Goal: Task Accomplishment & Management: Complete application form

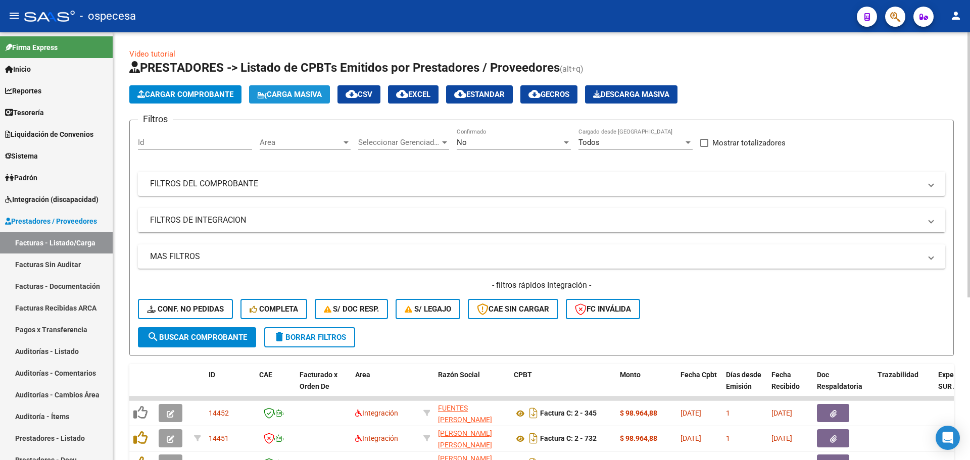
click at [299, 99] on span "Carga Masiva" at bounding box center [289, 94] width 65 height 9
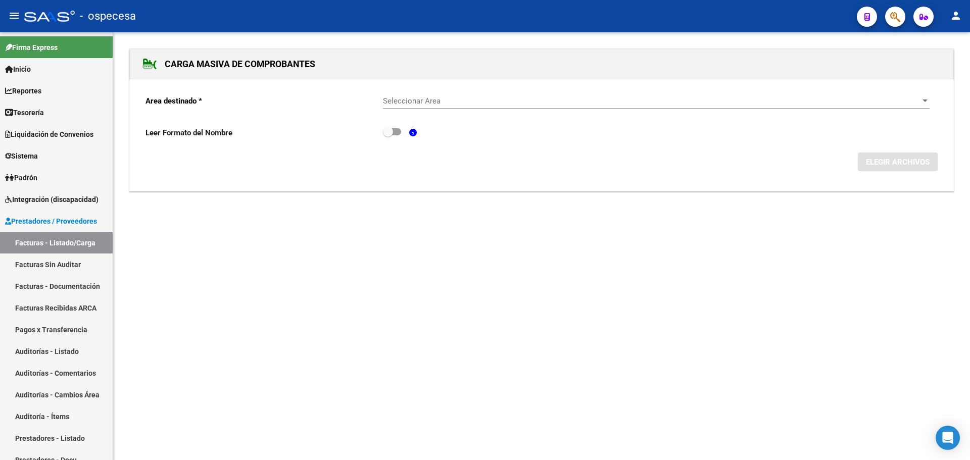
click at [485, 108] on div "Seleccionar Area Seleccionar Area" at bounding box center [656, 98] width 547 height 22
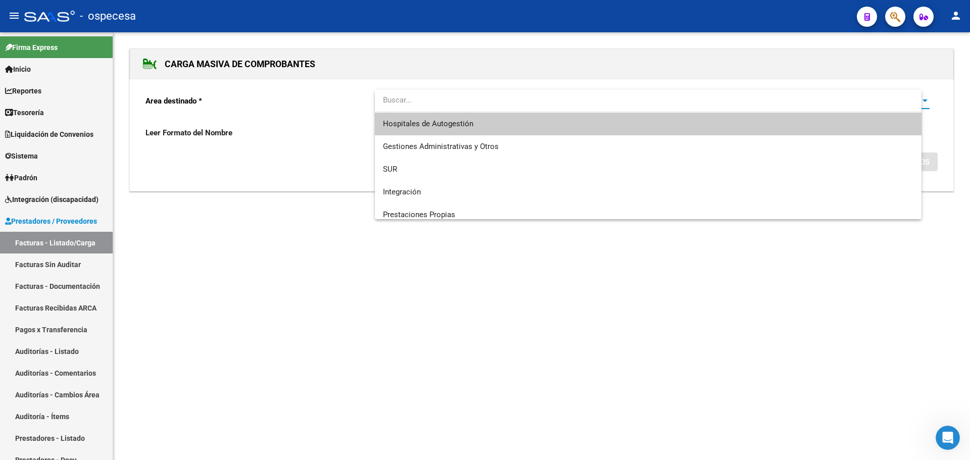
click at [484, 104] on input "dropdown search" at bounding box center [648, 100] width 547 height 23
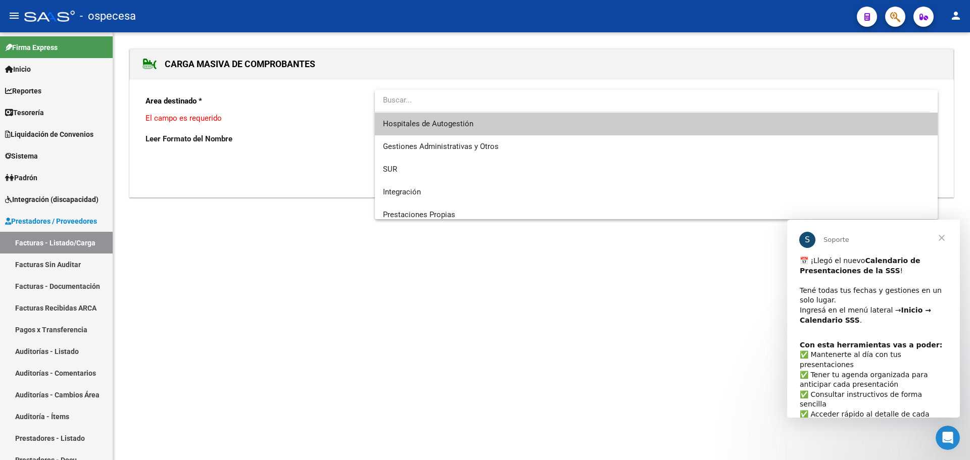
click at [473, 132] on span "Hospitales de Autogestión" at bounding box center [656, 124] width 547 height 23
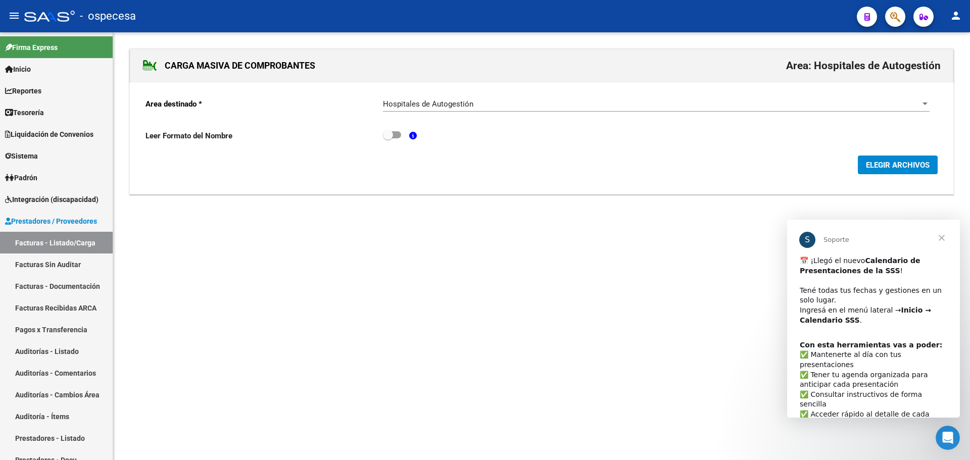
click at [941, 241] on span "Cerrar" at bounding box center [942, 238] width 36 height 36
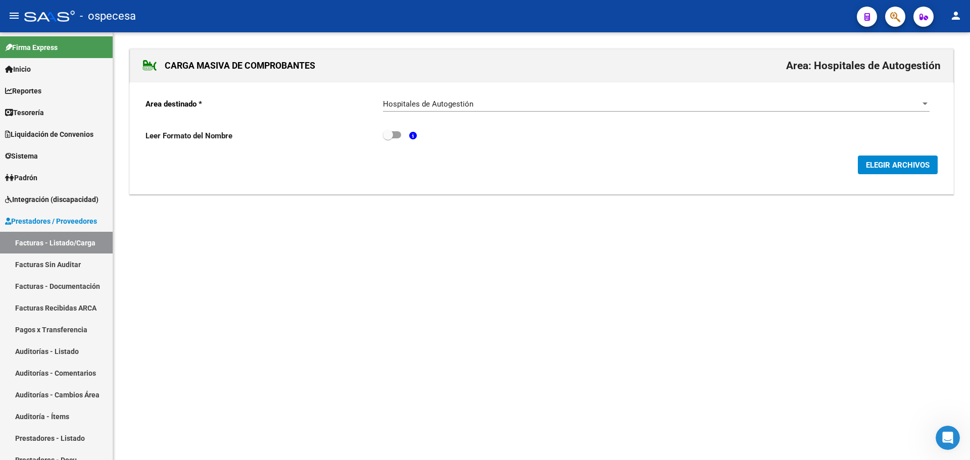
click at [900, 163] on span "ELEGIR ARCHIVOS" at bounding box center [898, 165] width 64 height 9
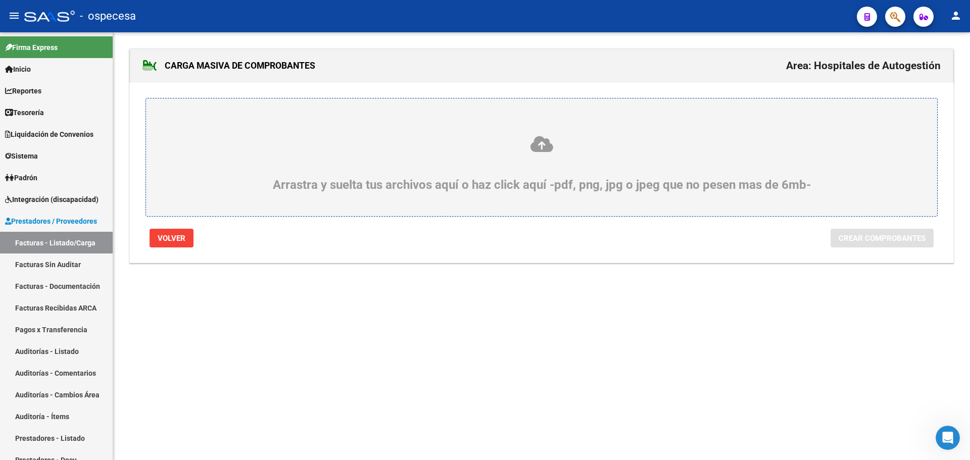
click at [416, 141] on icon at bounding box center [541, 144] width 743 height 19
click at [0, 0] on input "Arrastra y suelta tus archivos aquí o haz click aquí -pdf, png, jpg o jpeg que …" at bounding box center [0, 0] width 0 height 0
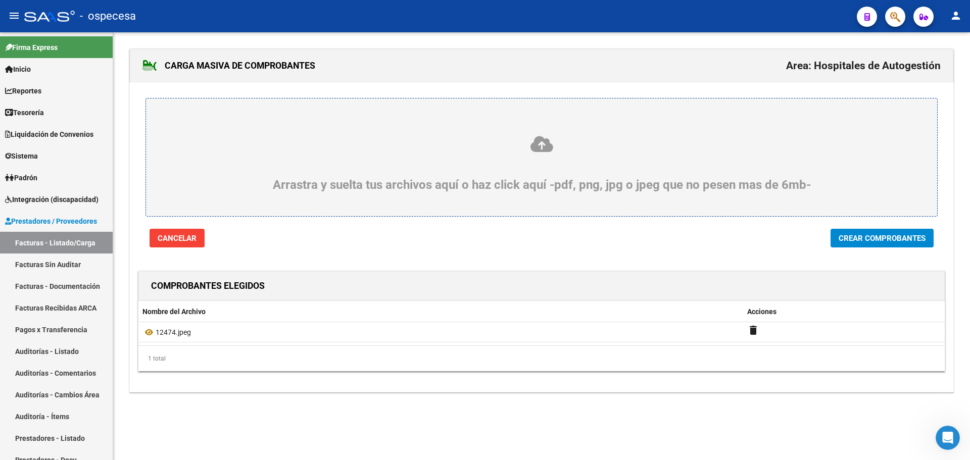
click at [876, 240] on span "Crear Comprobantes" at bounding box center [882, 238] width 87 height 9
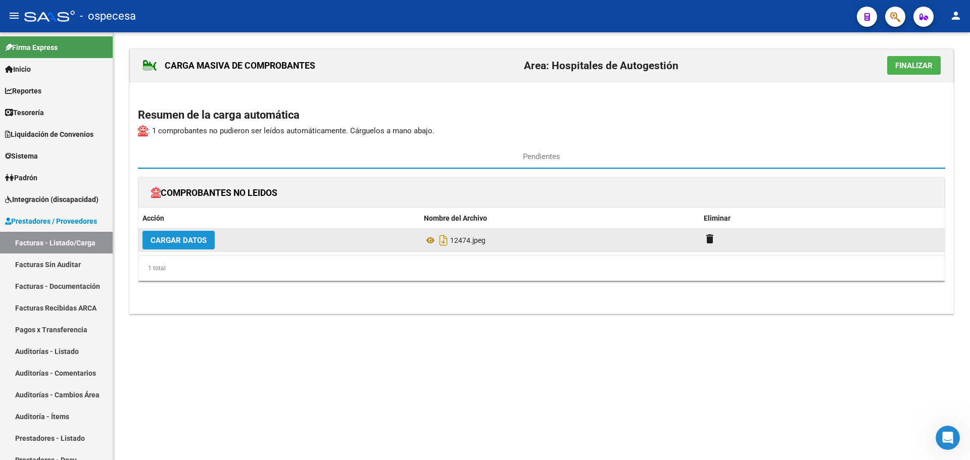
click at [168, 238] on span "Cargar Datos" at bounding box center [179, 240] width 56 height 9
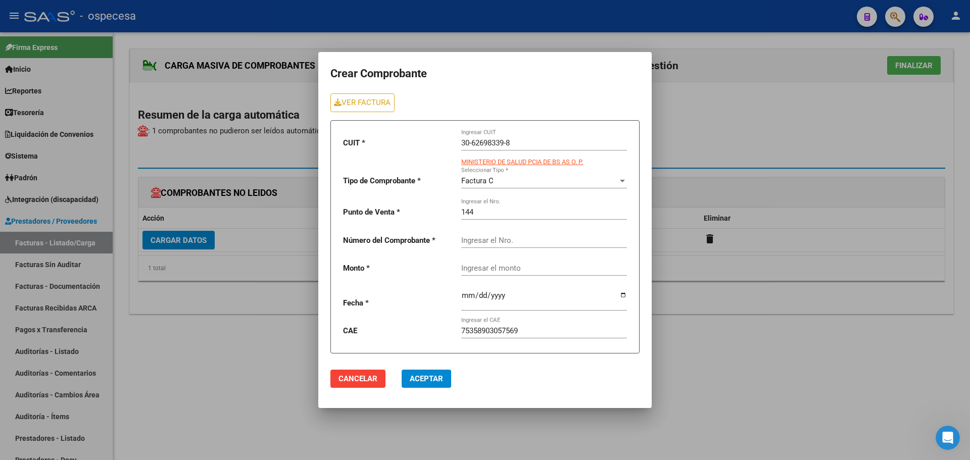
click at [510, 244] on input "Ingresar el Nro." at bounding box center [544, 240] width 166 height 9
type input "12474"
click at [529, 281] on div "CUIT * 30-62698339-8 Ingresar CUIT MINISTERIO DE SALUD PCIA DE BS AS O. P. Tipo…" at bounding box center [485, 236] width 309 height 233
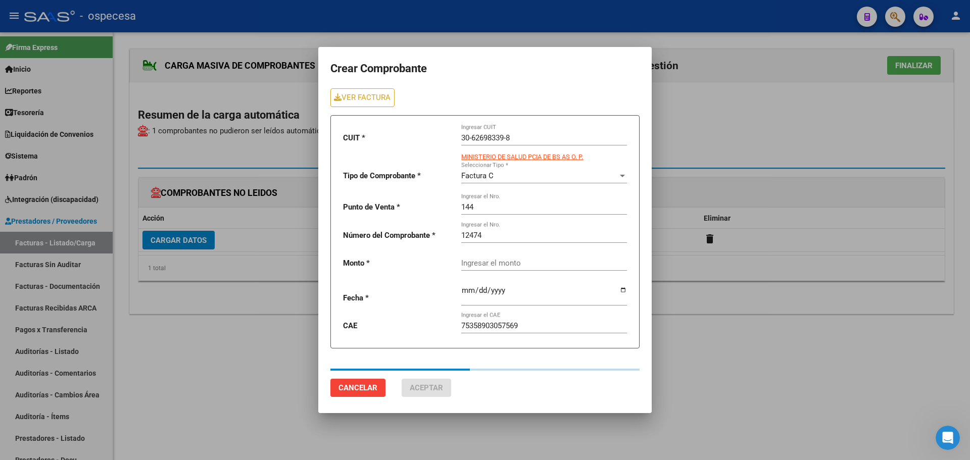
type input "9388"
type input "[DATE]"
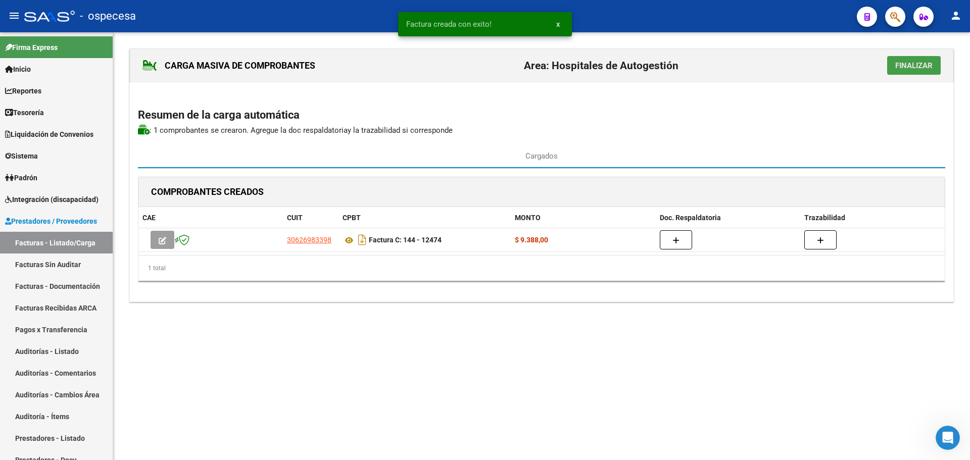
click at [904, 69] on span "Finalizar" at bounding box center [913, 65] width 37 height 9
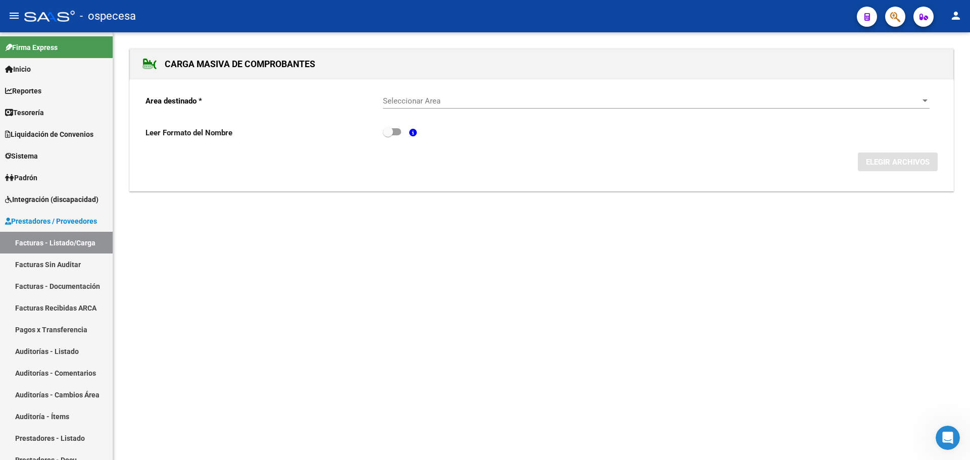
click at [479, 97] on span "Seleccionar Area" at bounding box center [652, 101] width 538 height 9
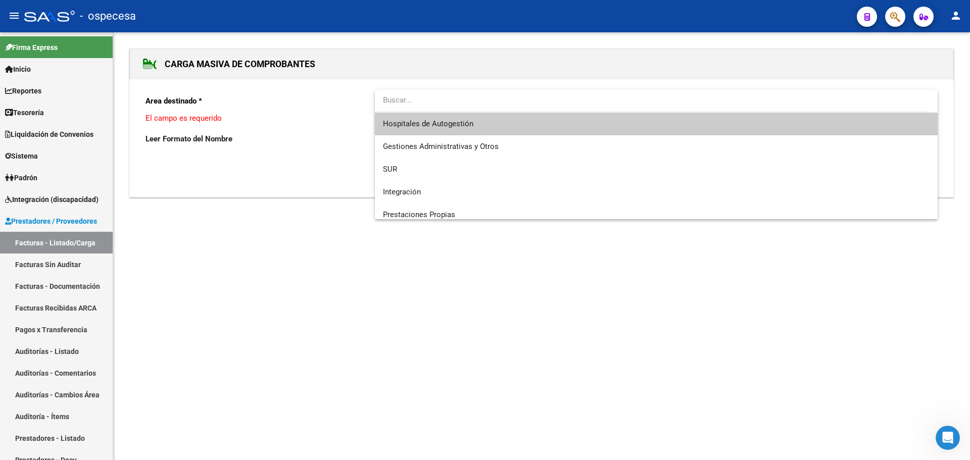
click at [544, 77] on div at bounding box center [485, 230] width 970 height 460
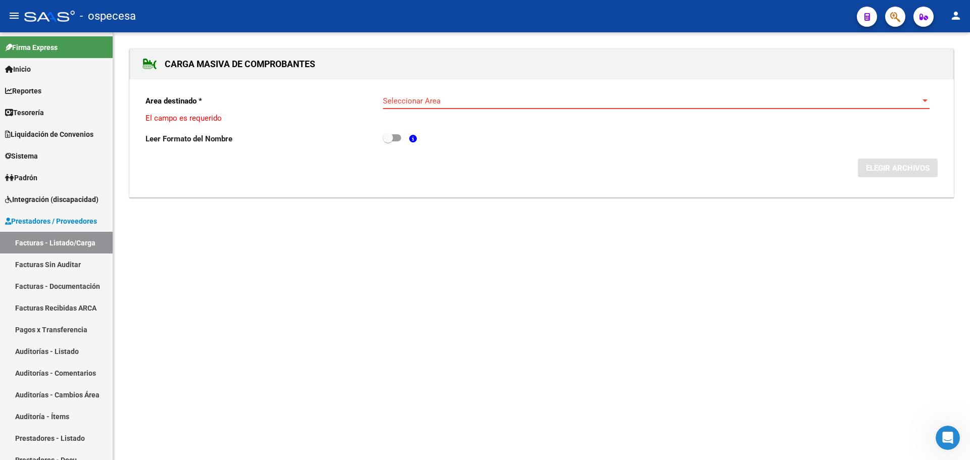
click at [538, 104] on span "Seleccionar Area" at bounding box center [652, 101] width 538 height 9
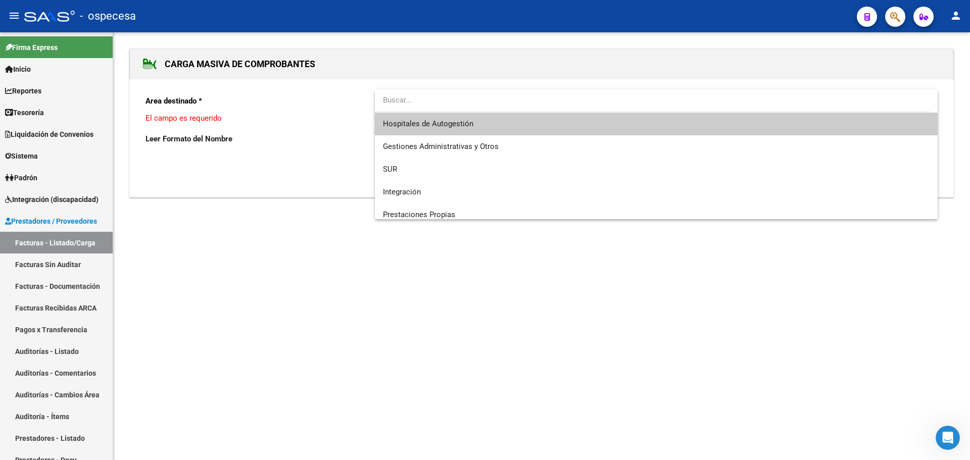
click at [512, 124] on span "Hospitales de Autogestión" at bounding box center [656, 124] width 547 height 23
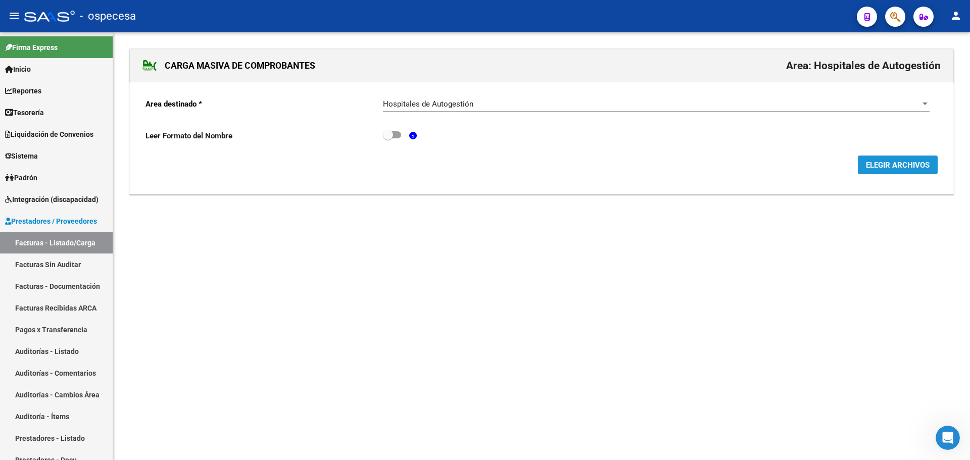
click at [901, 170] on span "ELEGIR ARCHIVOS" at bounding box center [898, 165] width 64 height 9
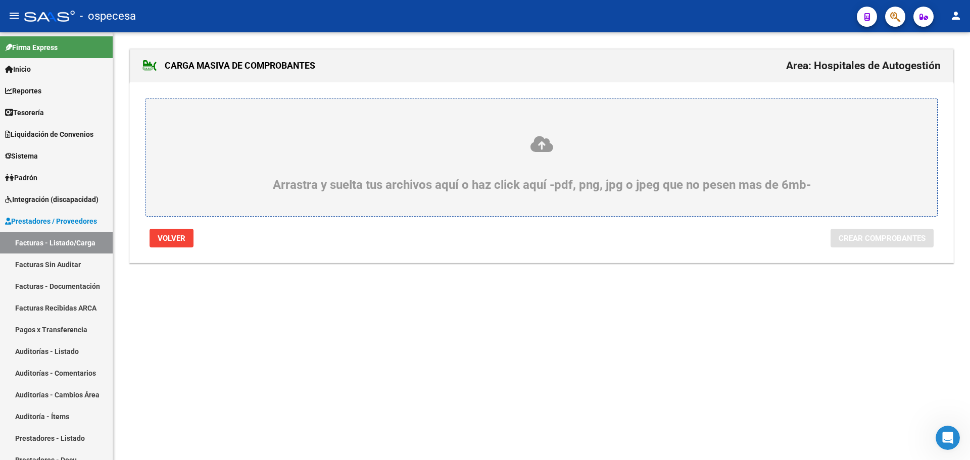
click at [500, 129] on label "Arrastra y suelta tus archivos aquí o haz click aquí -pdf, png, jpg o jpeg que …" at bounding box center [541, 157] width 743 height 69
click at [0, 0] on input "Arrastra y suelta tus archivos aquí o haz click aquí -pdf, png, jpg o jpeg que …" at bounding box center [0, 0] width 0 height 0
click at [456, 149] on icon at bounding box center [541, 144] width 743 height 19
click at [0, 0] on input "Arrastra y suelta tus archivos aquí o haz click aquí -pdf, png, jpg o jpeg que …" at bounding box center [0, 0] width 0 height 0
click at [470, 152] on icon at bounding box center [541, 144] width 743 height 19
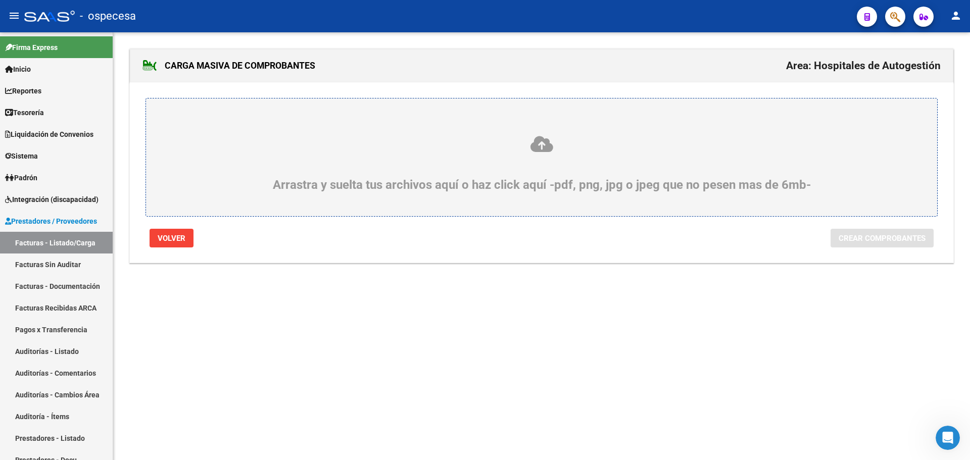
click at [0, 0] on input "Arrastra y suelta tus archivos aquí o haz click aquí -pdf, png, jpg o jpeg que …" at bounding box center [0, 0] width 0 height 0
click at [533, 171] on div "Arrastra y suelta tus archivos aquí o haz click aquí -pdf, png, jpg o jpeg que …" at bounding box center [541, 163] width 743 height 57
click at [0, 0] on input "Arrastra y suelta tus archivos aquí o haz click aquí -pdf, png, jpg o jpeg que …" at bounding box center [0, 0] width 0 height 0
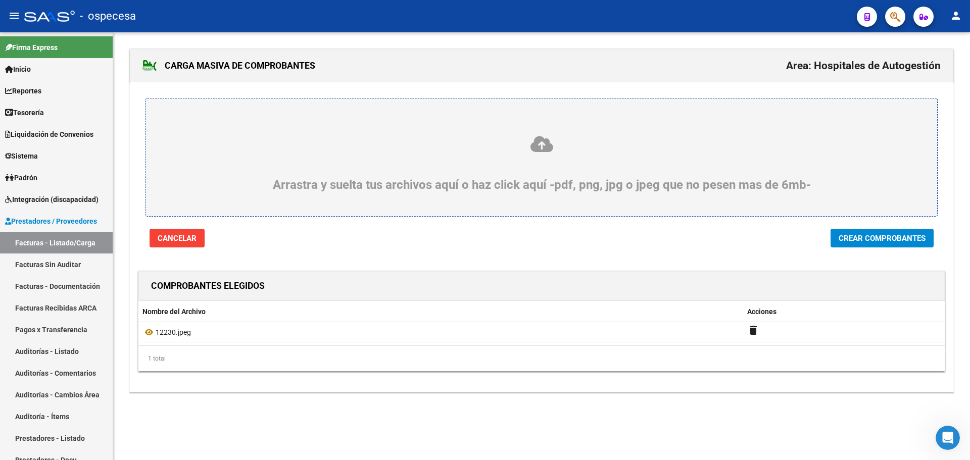
click at [888, 233] on button "Crear Comprobantes" at bounding box center [882, 238] width 103 height 19
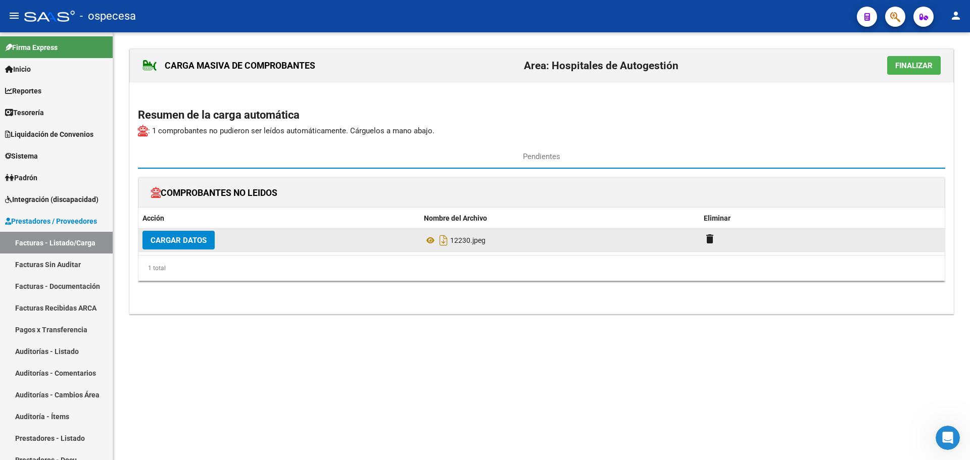
click at [192, 237] on span "Cargar Datos" at bounding box center [179, 240] width 56 height 9
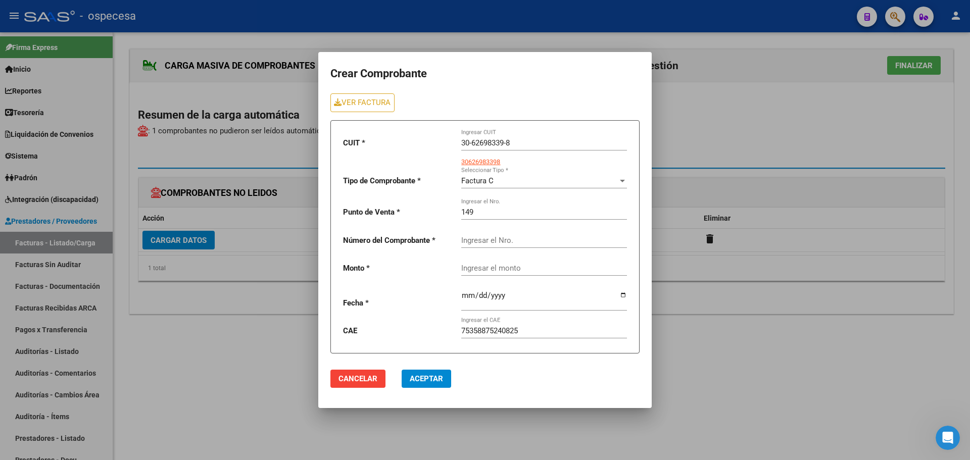
click at [503, 247] on div "Ingresar el Nro." at bounding box center [544, 237] width 166 height 22
type input "12230"
click at [538, 277] on div "Ingresar el monto" at bounding box center [544, 269] width 166 height 31
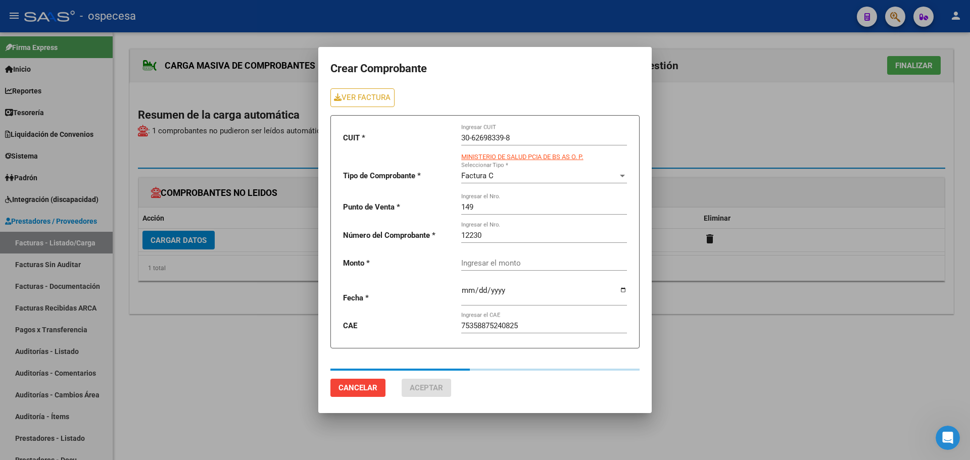
type input "7244"
type input "[DATE]"
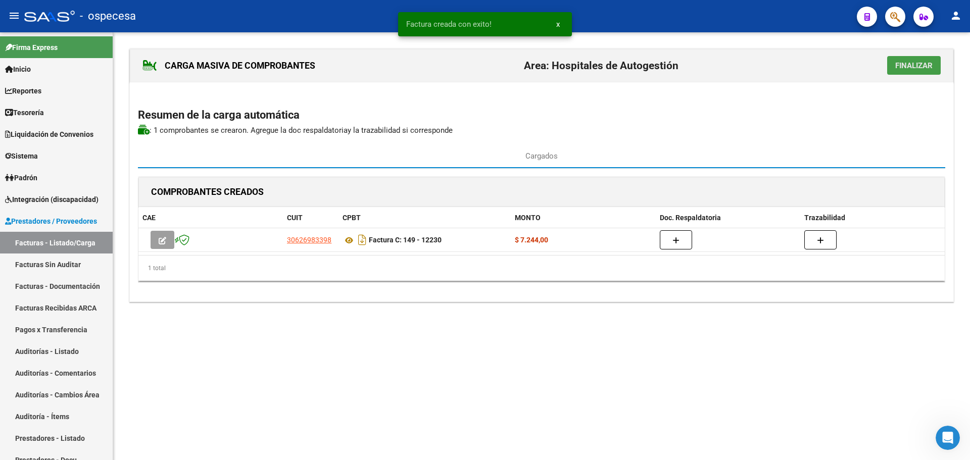
click at [912, 61] on span "Finalizar" at bounding box center [913, 65] width 37 height 9
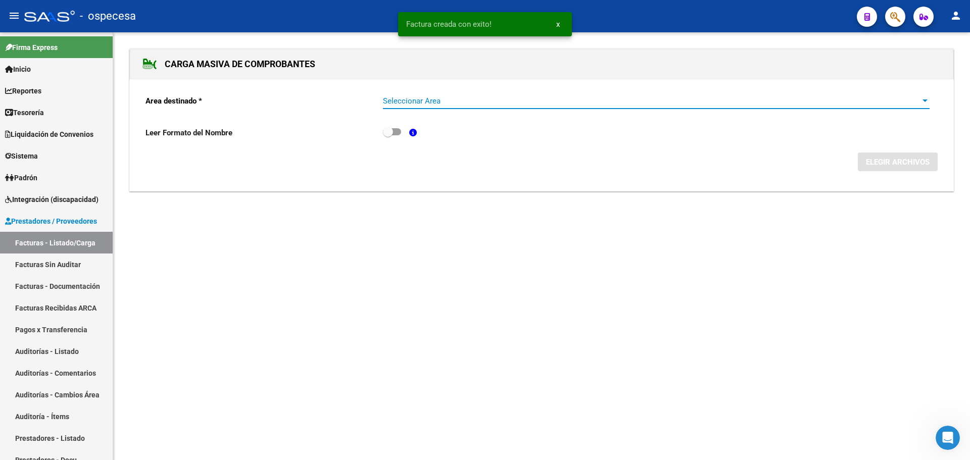
click at [467, 97] on span "Seleccionar Area" at bounding box center [652, 101] width 538 height 9
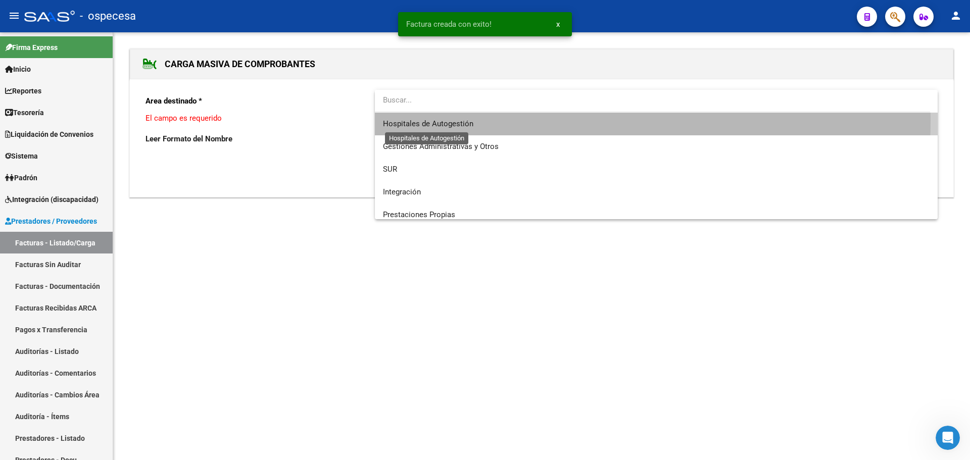
click at [462, 120] on span "Hospitales de Autogestión" at bounding box center [428, 123] width 90 height 9
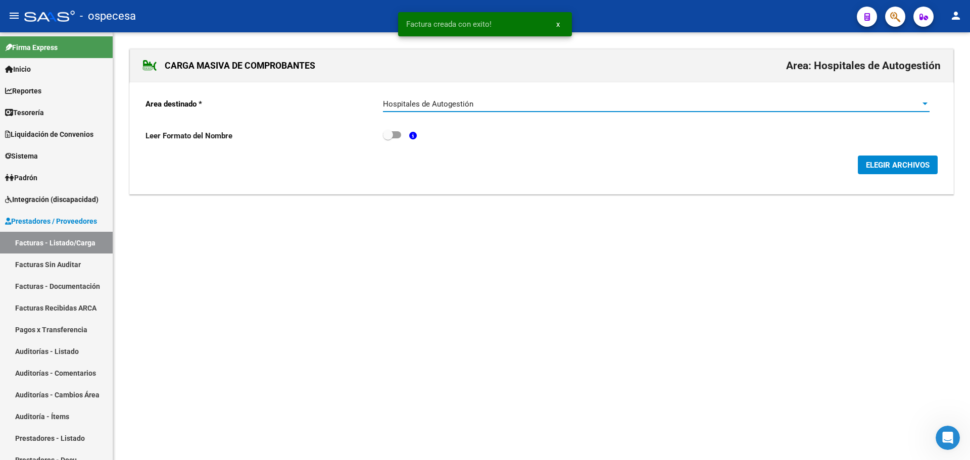
click at [911, 164] on span "ELEGIR ARCHIVOS" at bounding box center [898, 165] width 64 height 9
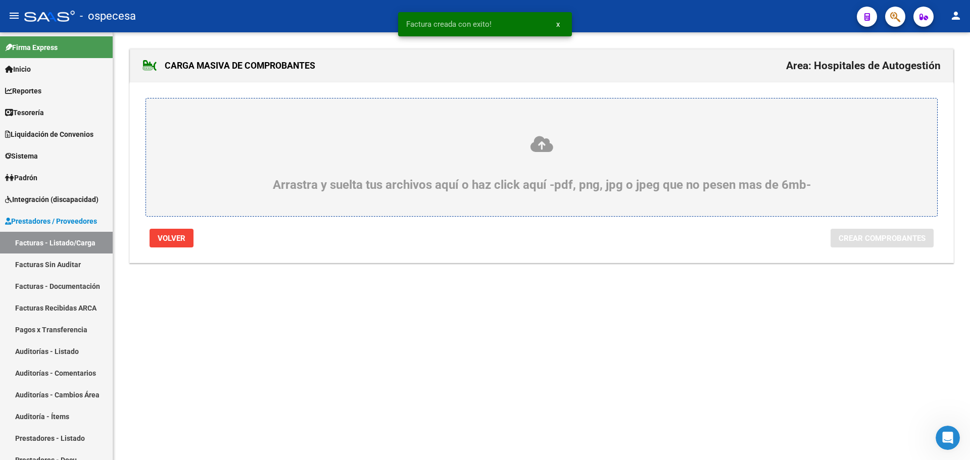
click at [533, 133] on label "Arrastra y suelta tus archivos aquí o haz click aquí -pdf, png, jpg o jpeg que …" at bounding box center [541, 157] width 743 height 69
click at [0, 0] on input "Arrastra y suelta tus archivos aquí o haz click aquí -pdf, png, jpg o jpeg que …" at bounding box center [0, 0] width 0 height 0
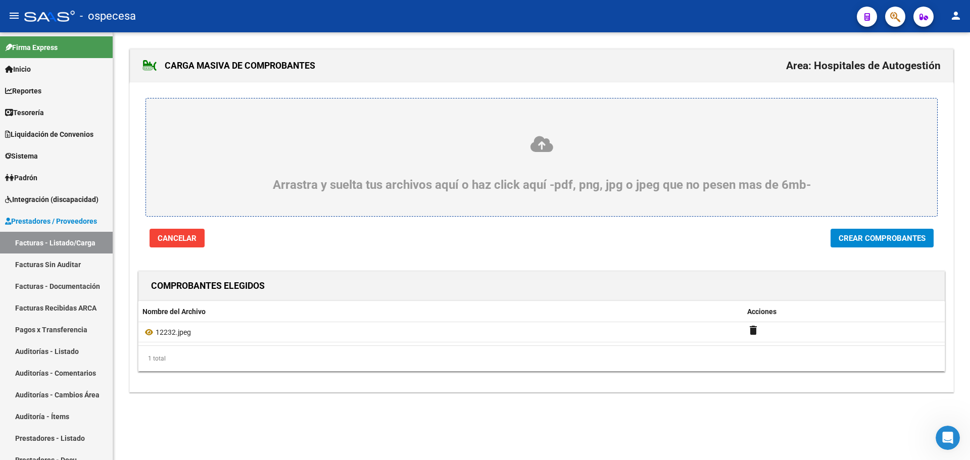
click at [864, 238] on span "Crear Comprobantes" at bounding box center [882, 238] width 87 height 9
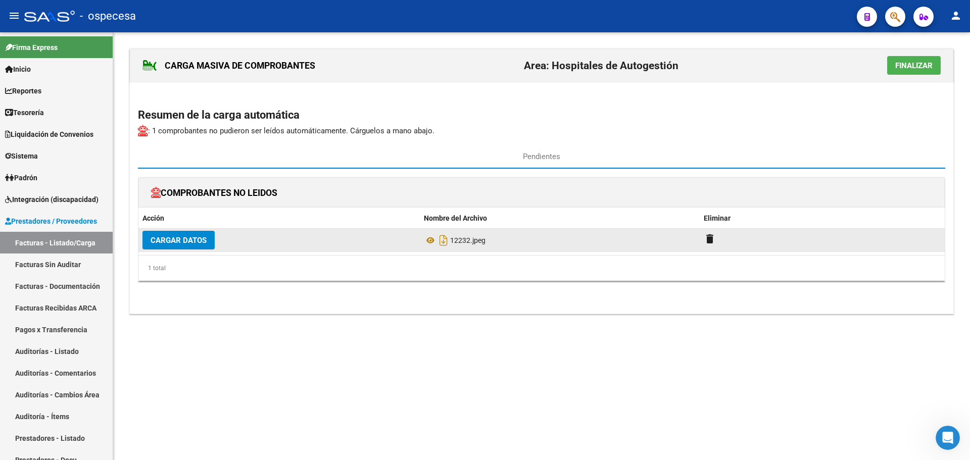
click at [191, 243] on span "Cargar Datos" at bounding box center [179, 240] width 56 height 9
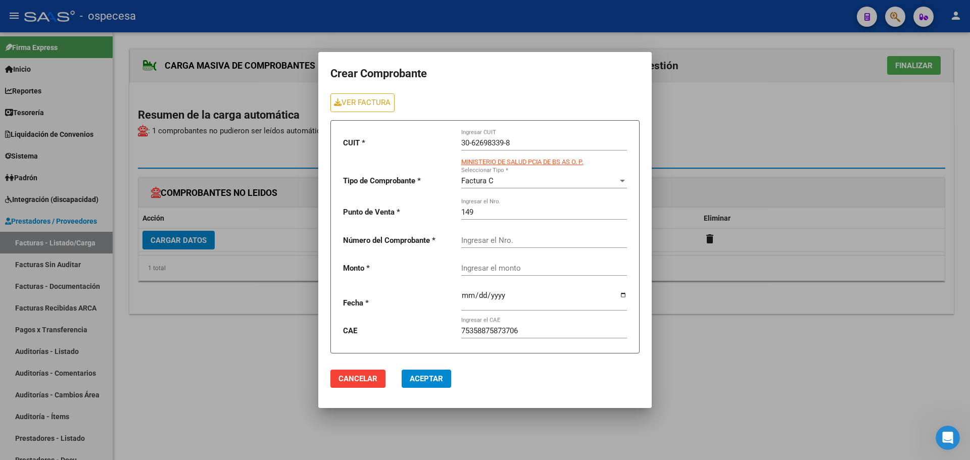
click at [498, 247] on div "Ingresar el Nro." at bounding box center [544, 237] width 166 height 22
type input "12232"
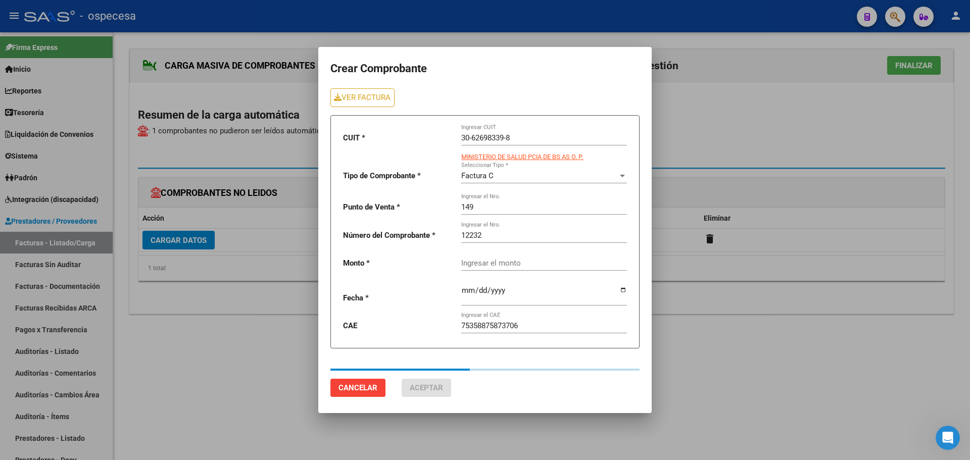
click at [723, 317] on div at bounding box center [485, 230] width 970 height 460
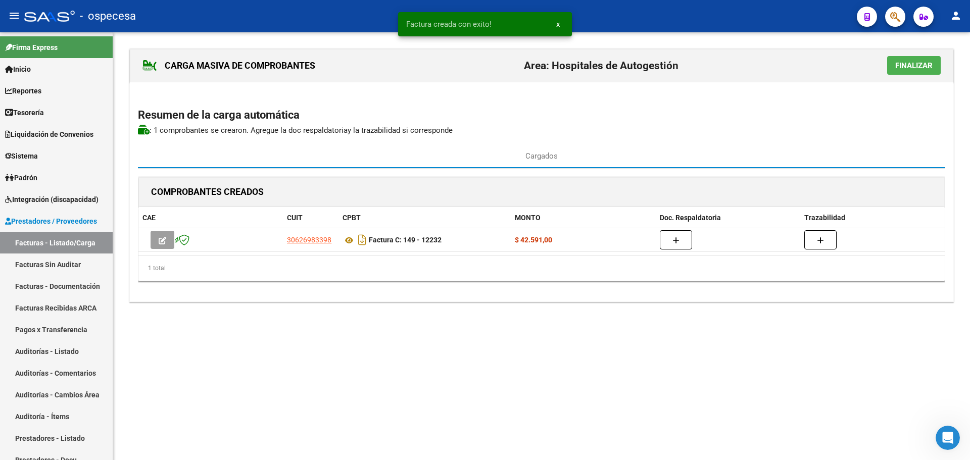
click at [909, 65] on span "Finalizar" at bounding box center [913, 65] width 37 height 9
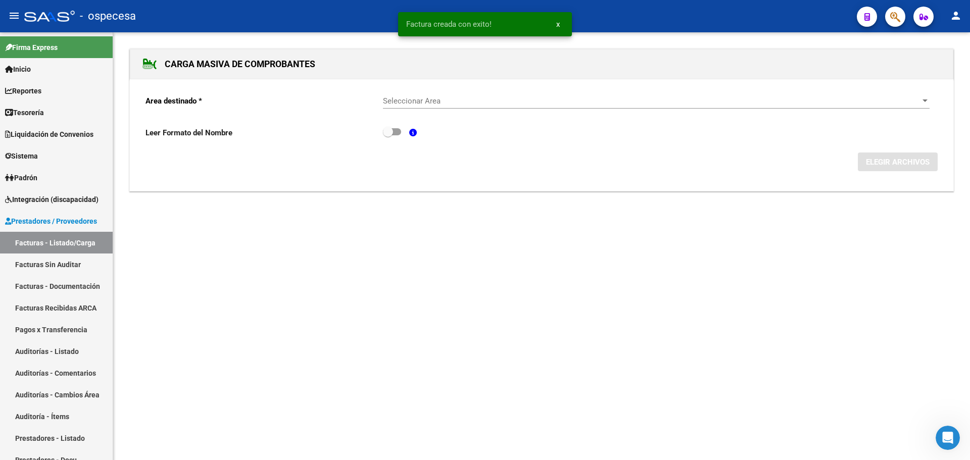
click at [335, 275] on mat-sidenav-content "CARGA MASIVA DE COMPROBANTES Area destinado * Seleccionar Area Seleccionar Area…" at bounding box center [541, 246] width 857 height 428
click at [559, 23] on span "x" at bounding box center [558, 24] width 4 height 9
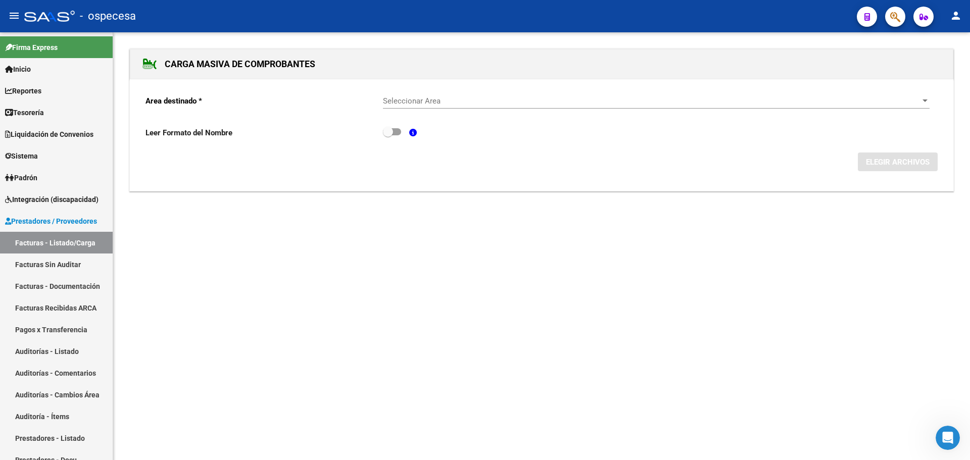
click at [519, 217] on div "CARGA MASIVA DE COMPROBANTES Area destinado * Seleccionar Area Seleccionar Area…" at bounding box center [541, 130] width 857 height 196
